Goal: Information Seeking & Learning: Learn about a topic

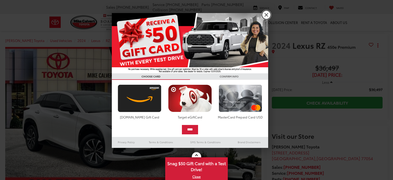
click at [268, 16] on link "X" at bounding box center [266, 14] width 9 height 9
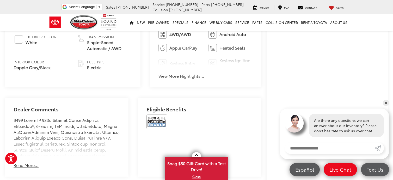
scroll to position [261, 0]
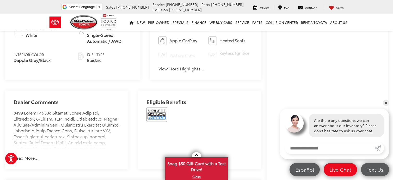
click at [33, 155] on button "Read More..." at bounding box center [26, 158] width 25 height 6
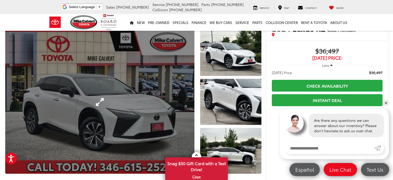
scroll to position [26, 0]
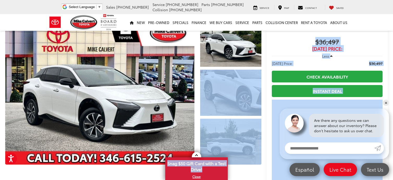
drag, startPoint x: 197, startPoint y: 153, endPoint x: 197, endPoint y: 116, distance: 37.3
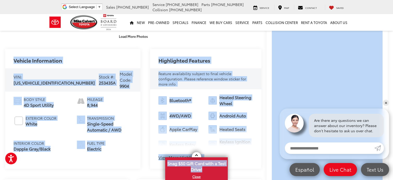
scroll to position [130, 0]
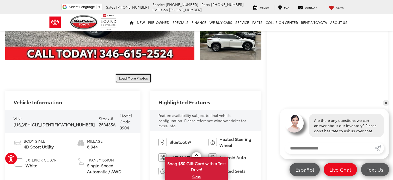
click at [137, 79] on button "Load More Photos" at bounding box center [133, 78] width 36 height 9
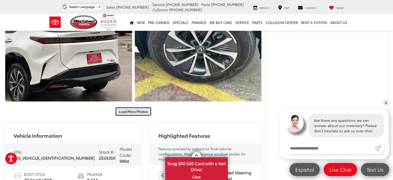
scroll to position [287, 0]
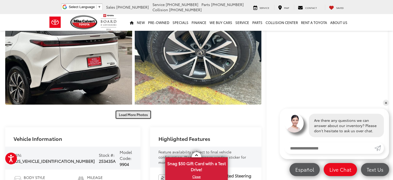
click at [145, 118] on button "Load More Photos" at bounding box center [133, 114] width 36 height 9
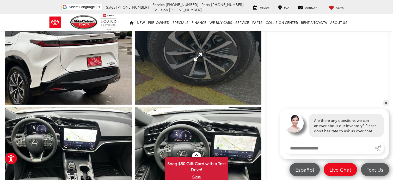
scroll to position [339, 0]
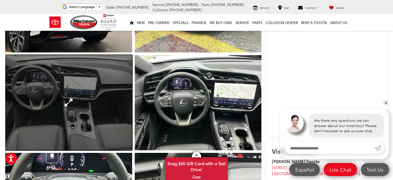
click at [96, 100] on link "Expand Photo 8" at bounding box center [68, 102] width 127 height 95
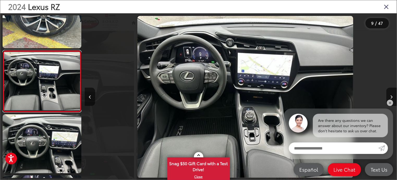
scroll to position [0, 2497]
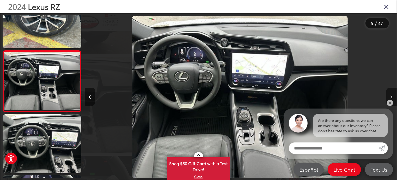
click at [392, 96] on icon "Next image" at bounding box center [392, 97] width 2 height 4
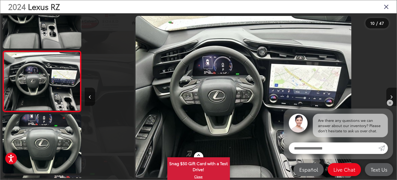
scroll to position [0, 2809]
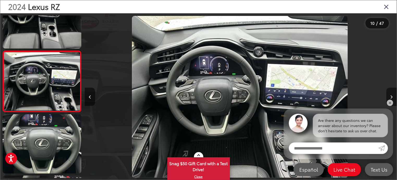
click at [392, 96] on icon "Next image" at bounding box center [392, 97] width 2 height 4
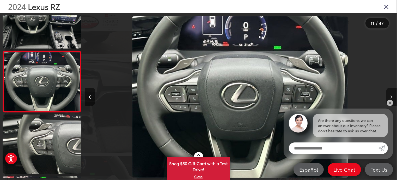
scroll to position [0, 3121]
click at [392, 96] on icon "Next image" at bounding box center [392, 97] width 2 height 4
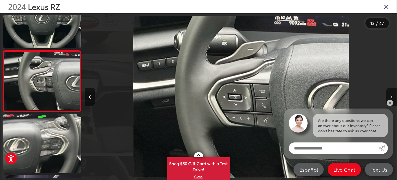
scroll to position [0, 3434]
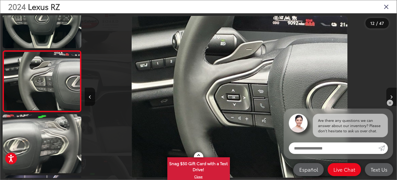
click at [391, 96] on icon "Next image" at bounding box center [392, 97] width 2 height 4
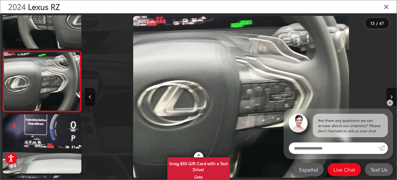
scroll to position [0, 3746]
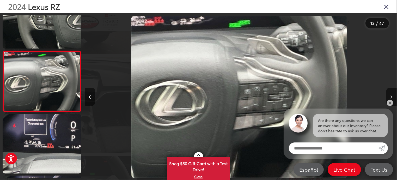
click at [387, 7] on icon "Close gallery" at bounding box center [386, 6] width 5 height 7
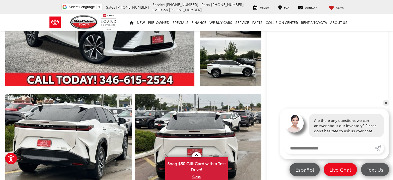
scroll to position [0, 0]
